Goal: Task Accomplishment & Management: Use online tool/utility

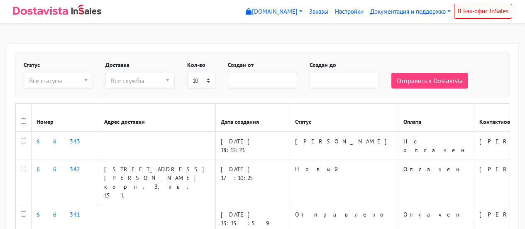
select select
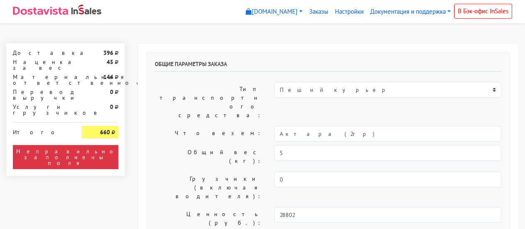
select select "11:00"
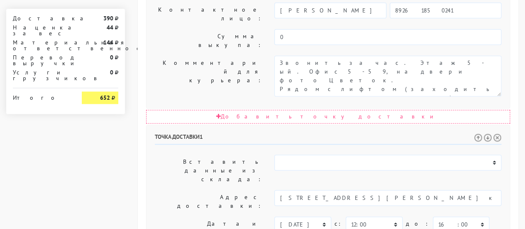
scroll to position [534, 0]
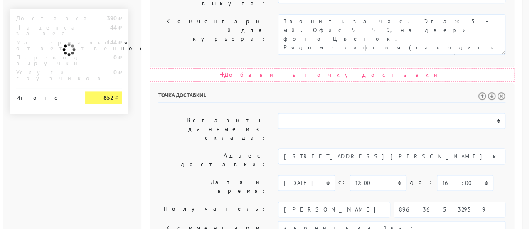
scroll to position [0, 0]
